Goal: Find specific page/section: Find specific page/section

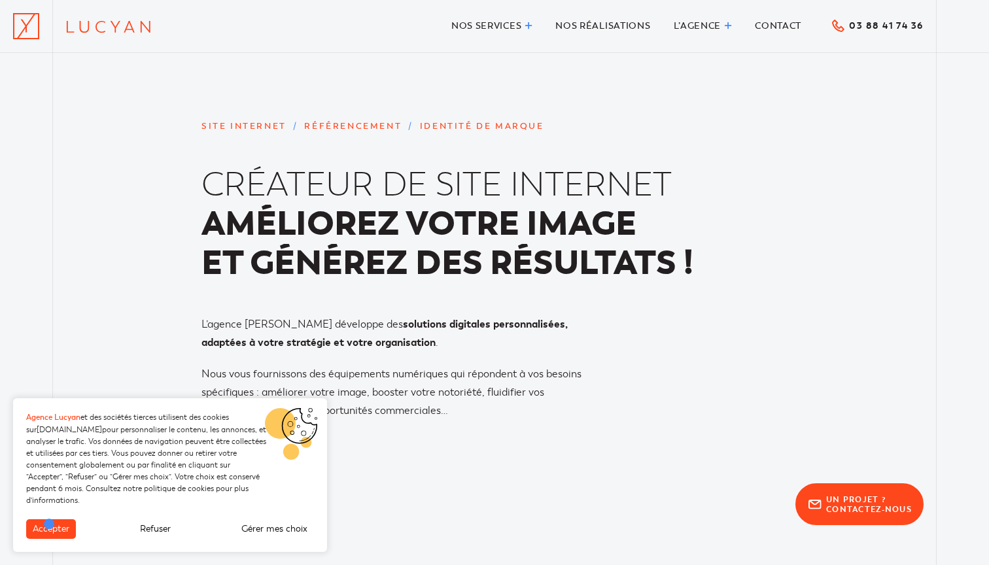
click at [50, 525] on button "Accepter" at bounding box center [51, 530] width 50 height 20
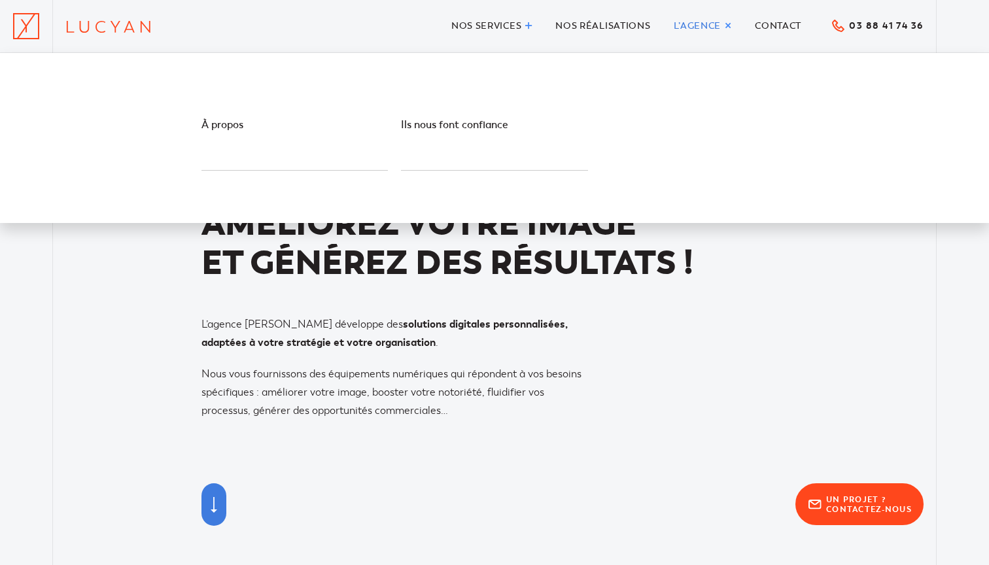
click at [695, 25] on span "L’agence" at bounding box center [698, 25] width 48 height 11
click at [236, 139] on span "À propos" at bounding box center [278, 133] width 152 height 31
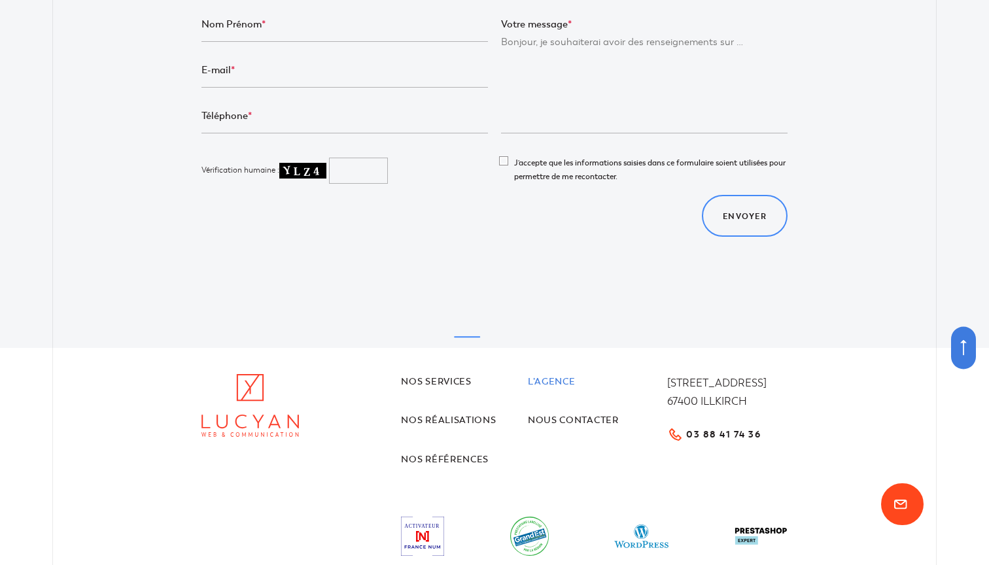
scroll to position [3954, 0]
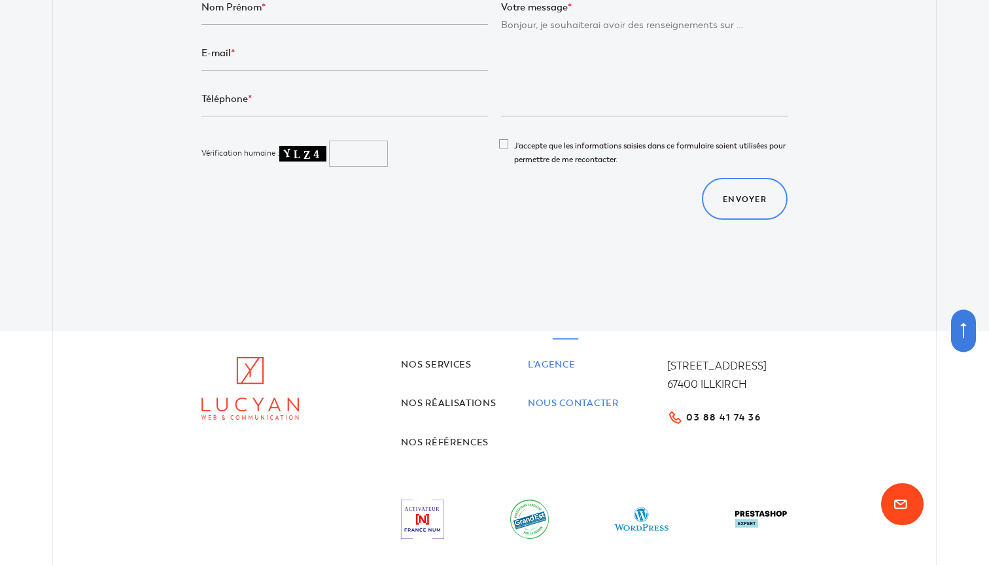
click at [571, 396] on link "Nous contacter" at bounding box center [591, 404] width 127 height 16
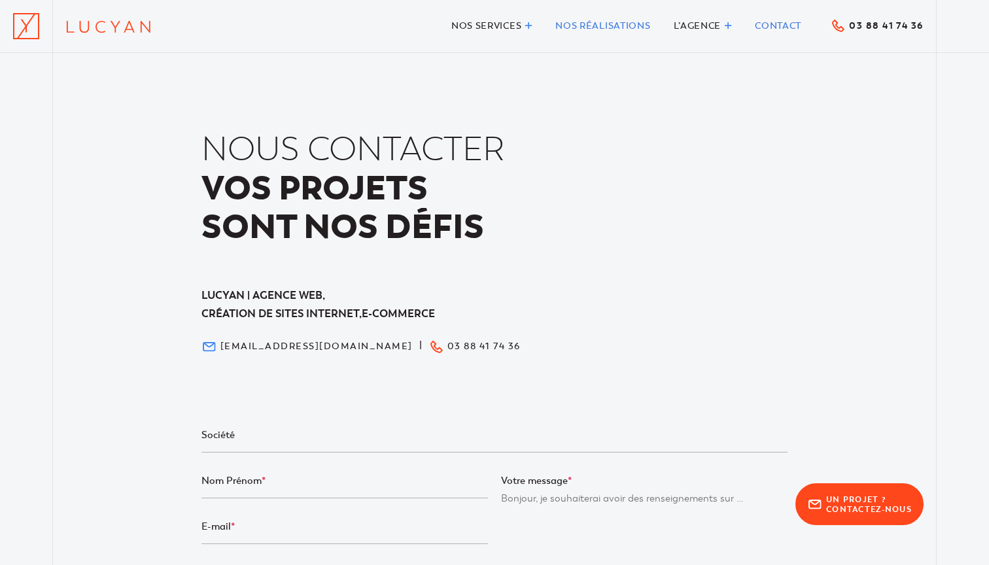
click at [575, 24] on span "Nos réalisations" at bounding box center [603, 25] width 95 height 11
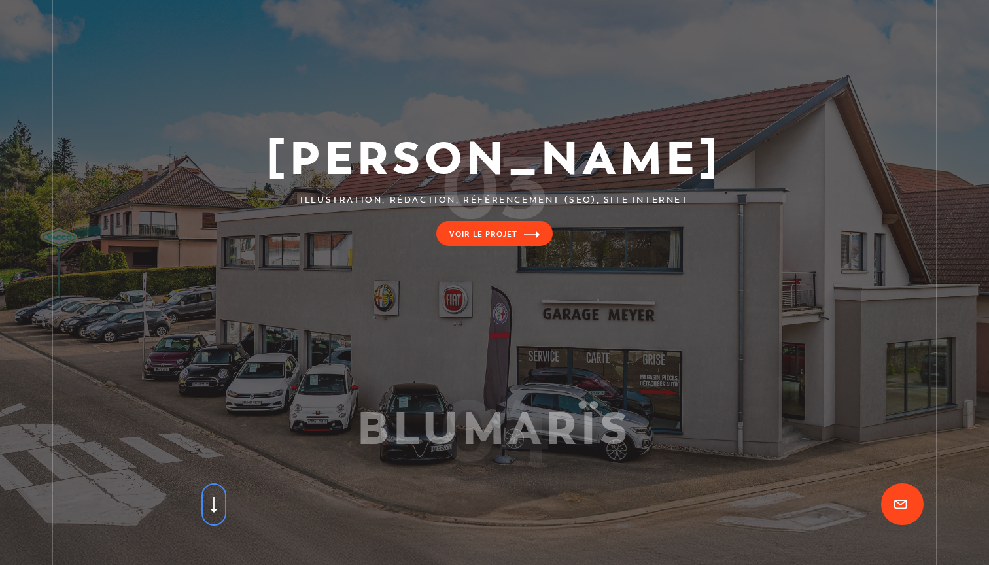
scroll to position [616, 0]
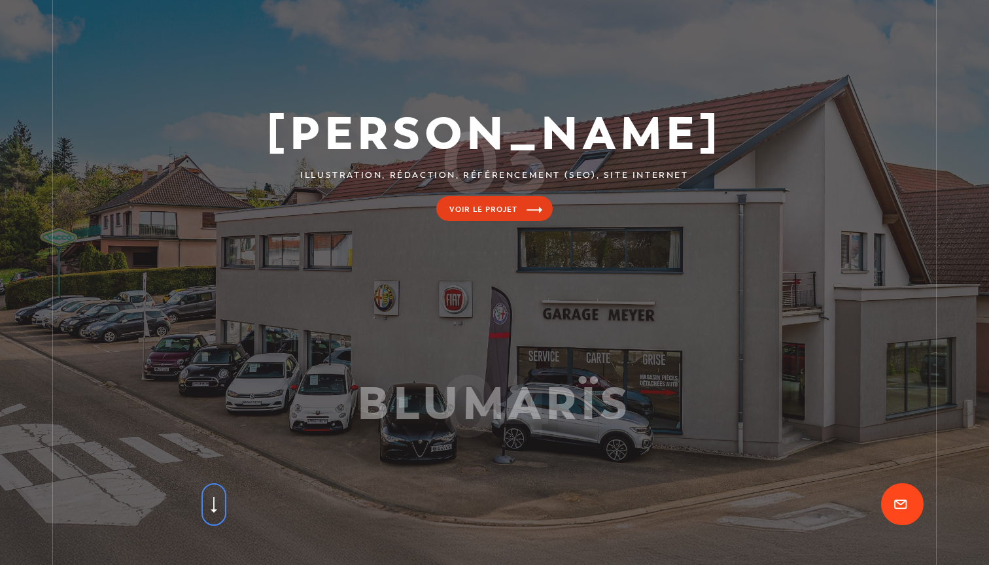
click at [496, 209] on link at bounding box center [494, 229] width 989 height 243
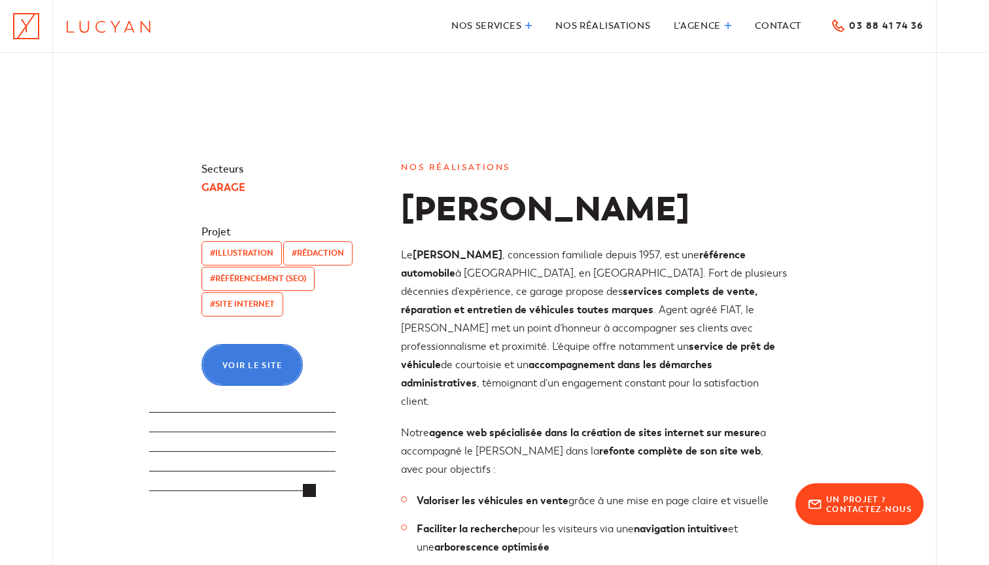
scroll to position [53, 0]
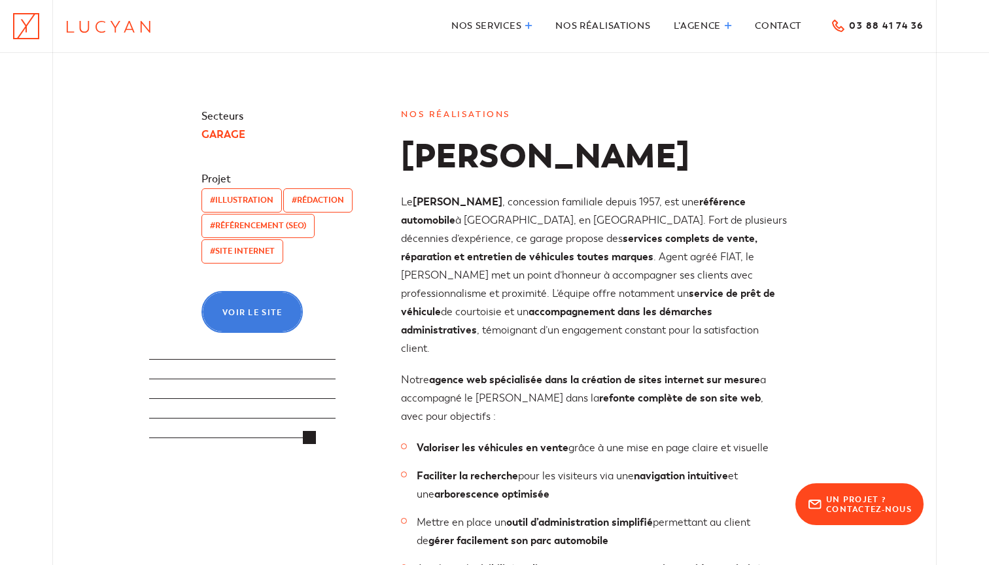
click at [258, 313] on span "Voir le site" at bounding box center [252, 313] width 60 height 8
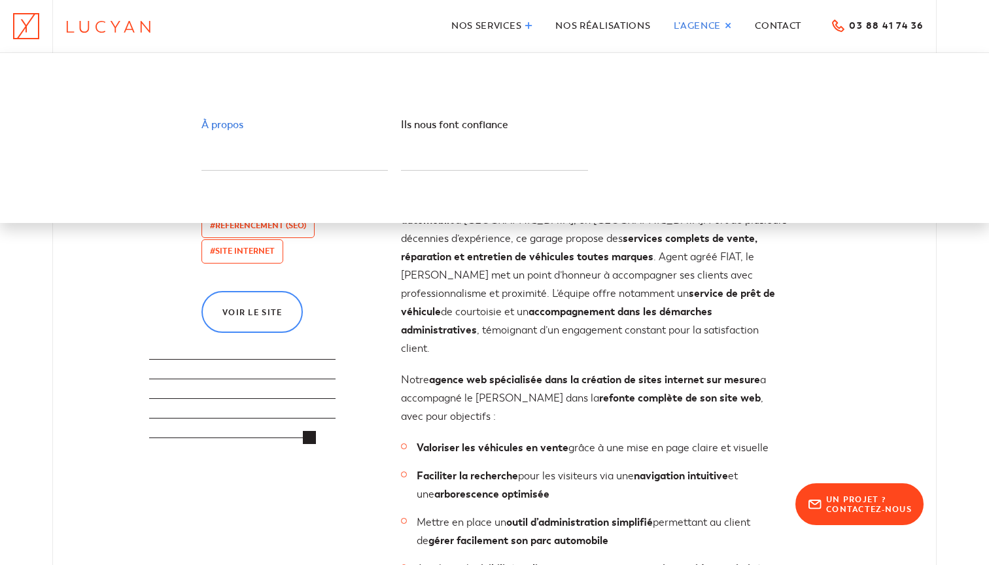
click at [232, 124] on span "À propos" at bounding box center [223, 124] width 42 height 13
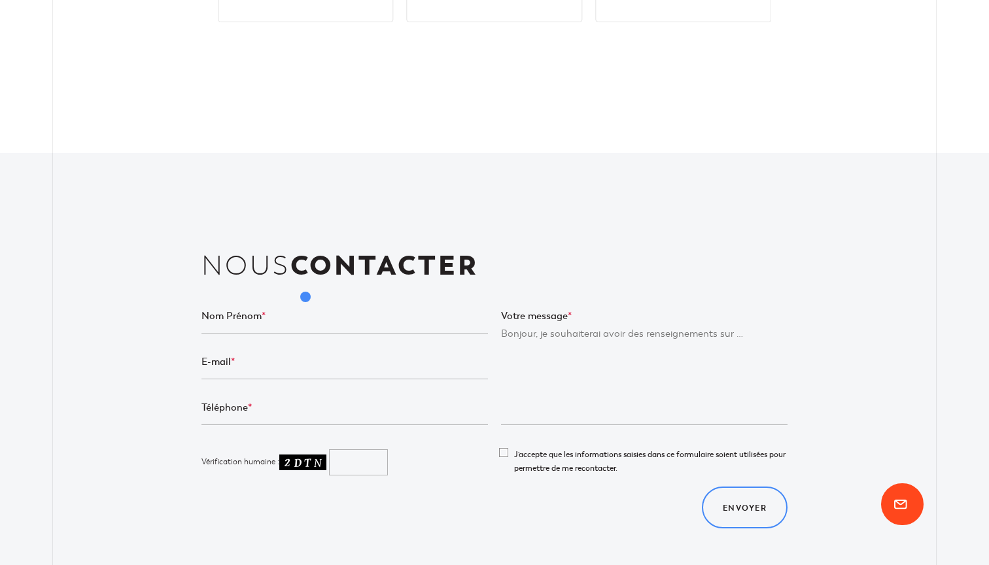
scroll to position [3684, 0]
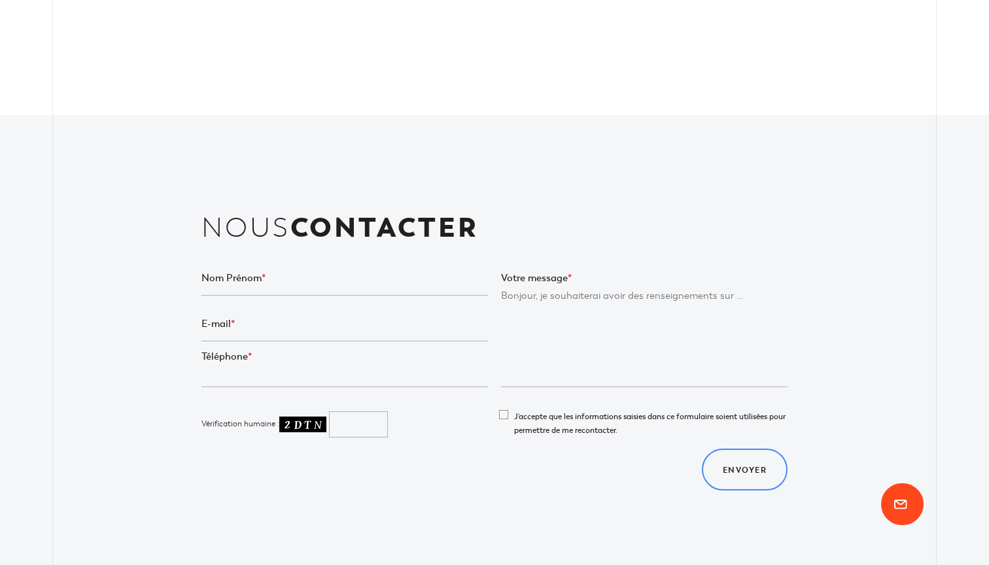
click at [568, 290] on textarea "Votre message *" at bounding box center [644, 339] width 287 height 98
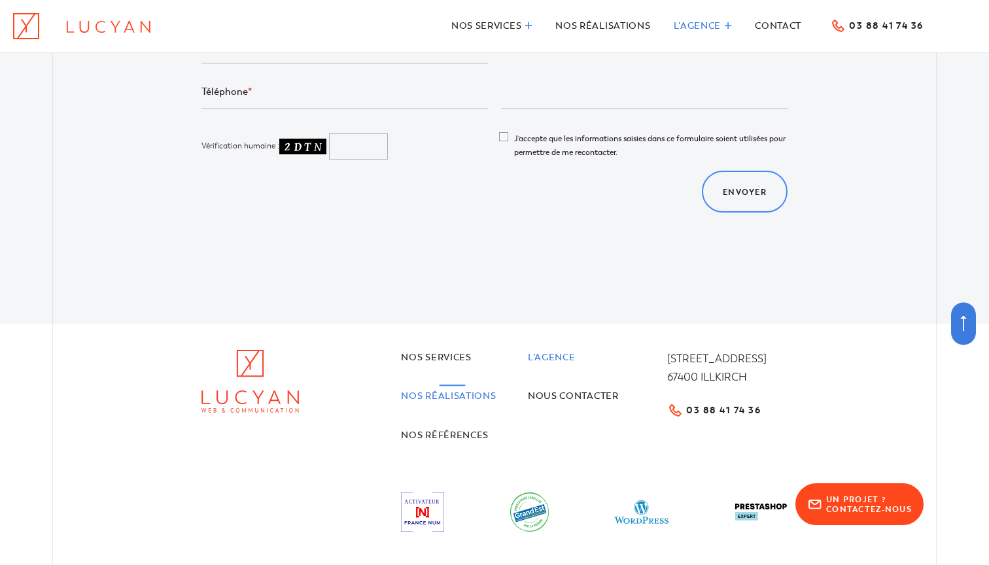
scroll to position [3961, 0]
